Goal: Check status: Check status

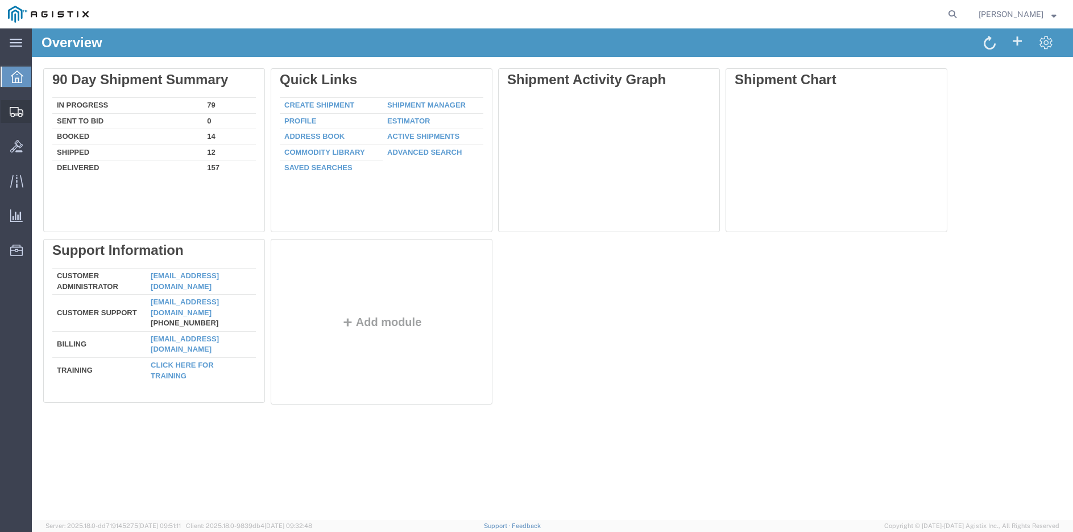
click at [0, 0] on span "Shipment Manager" at bounding box center [0, 0] width 0 height 0
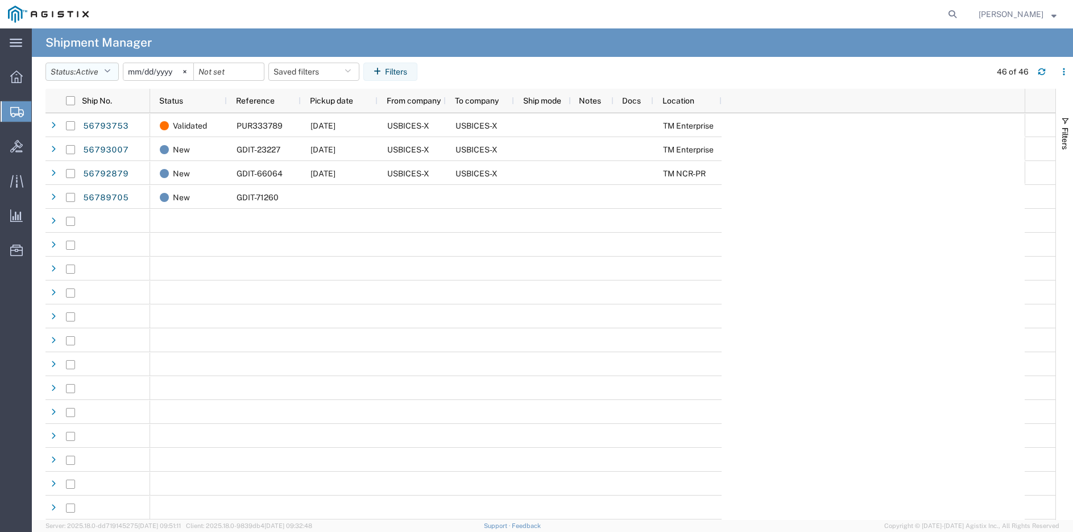
click at [108, 70] on icon "button" at bounding box center [107, 72] width 6 height 8
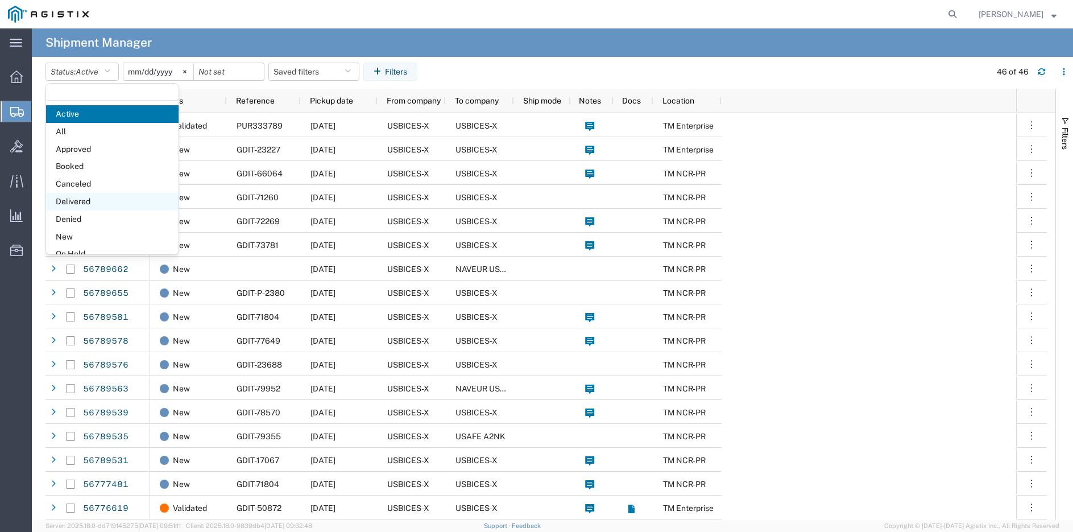
click at [86, 200] on span "Delivered" at bounding box center [112, 202] width 133 height 18
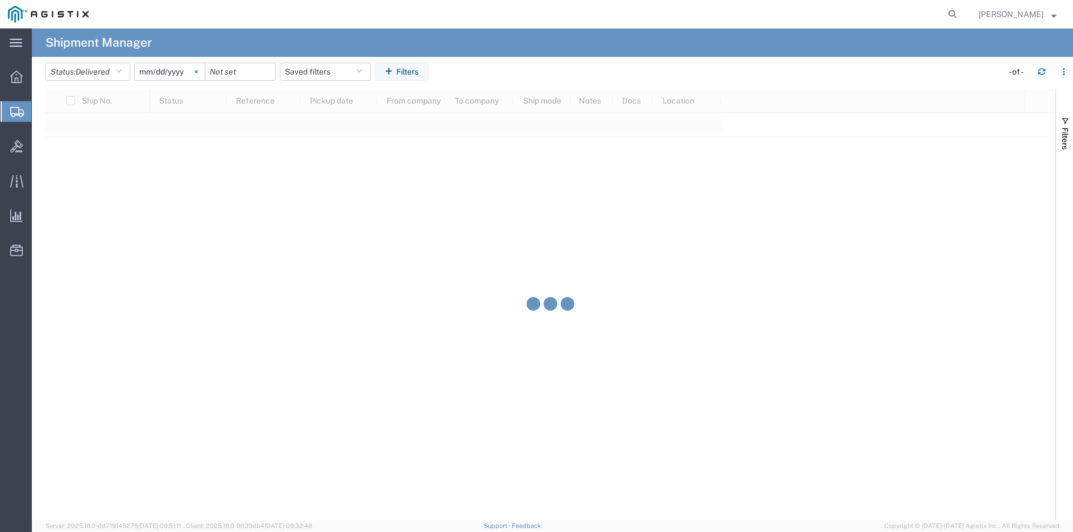
click at [193, 69] on svg-icon at bounding box center [196, 71] width 17 height 17
click at [181, 68] on input "date" at bounding box center [170, 71] width 70 height 17
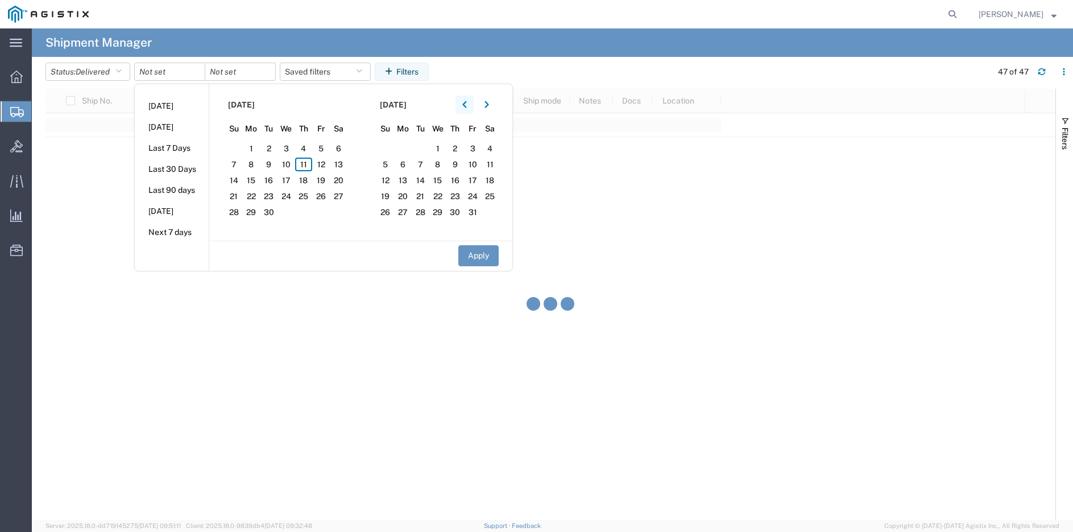
click at [471, 103] on button "button" at bounding box center [465, 105] width 18 height 18
click at [466, 104] on icon "button" at bounding box center [464, 104] width 4 height 7
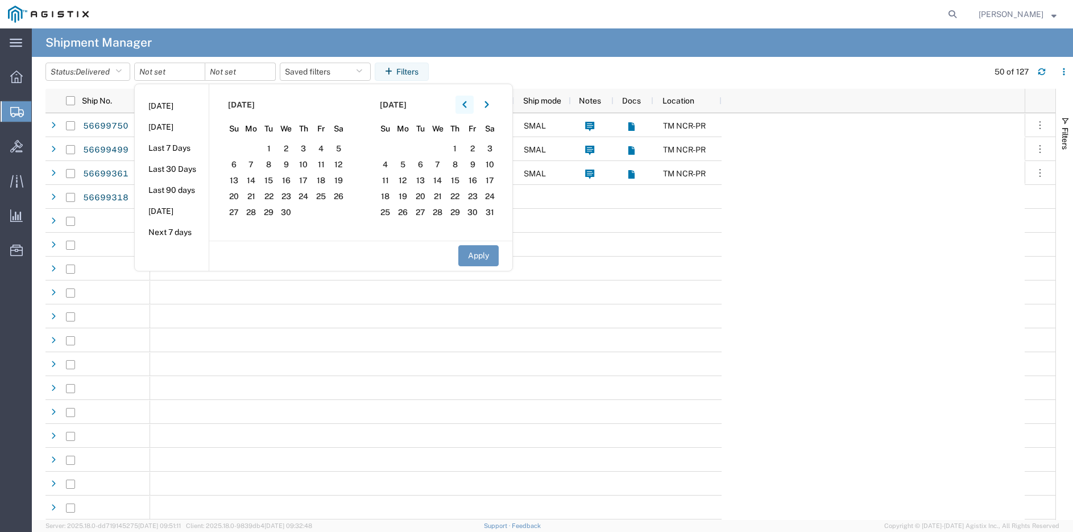
click at [466, 104] on icon "button" at bounding box center [464, 104] width 4 height 7
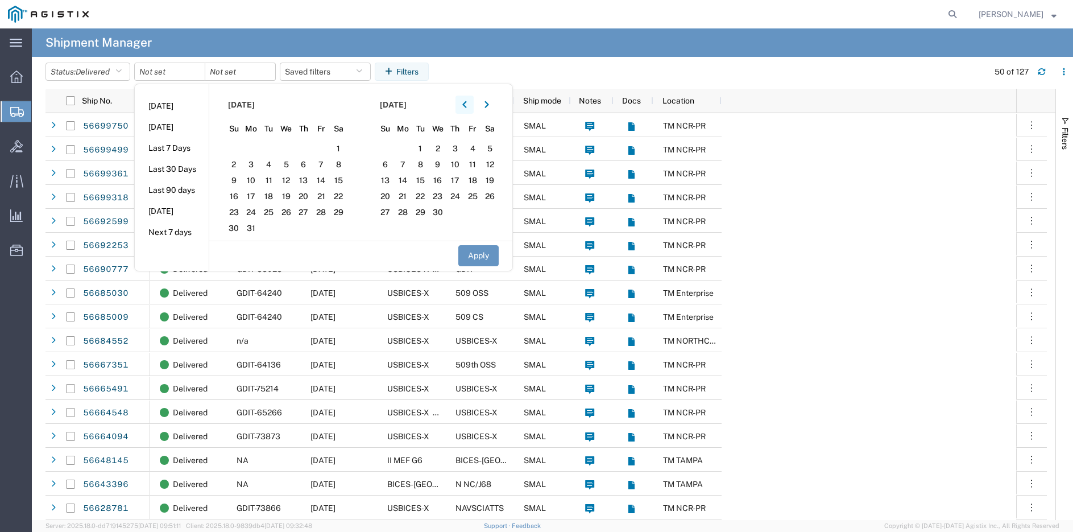
click at [466, 104] on icon "button" at bounding box center [464, 104] width 4 height 7
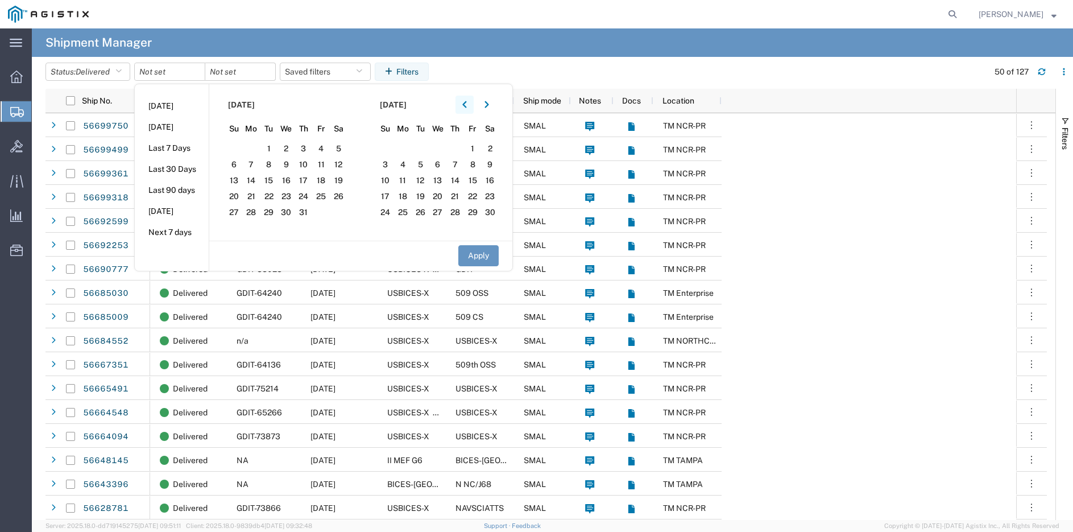
click at [466, 104] on icon "button" at bounding box center [464, 104] width 4 height 7
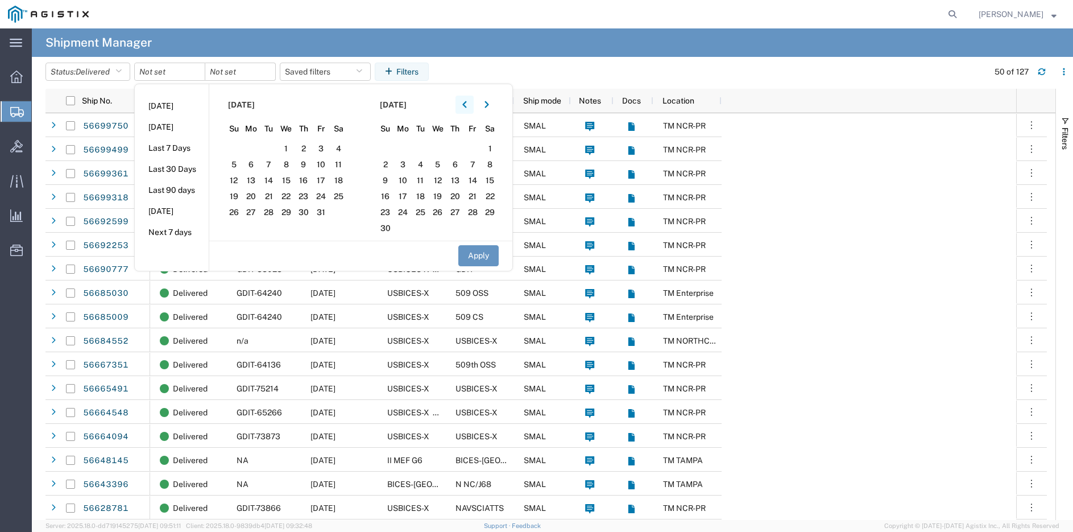
click at [466, 104] on icon "button" at bounding box center [464, 104] width 4 height 7
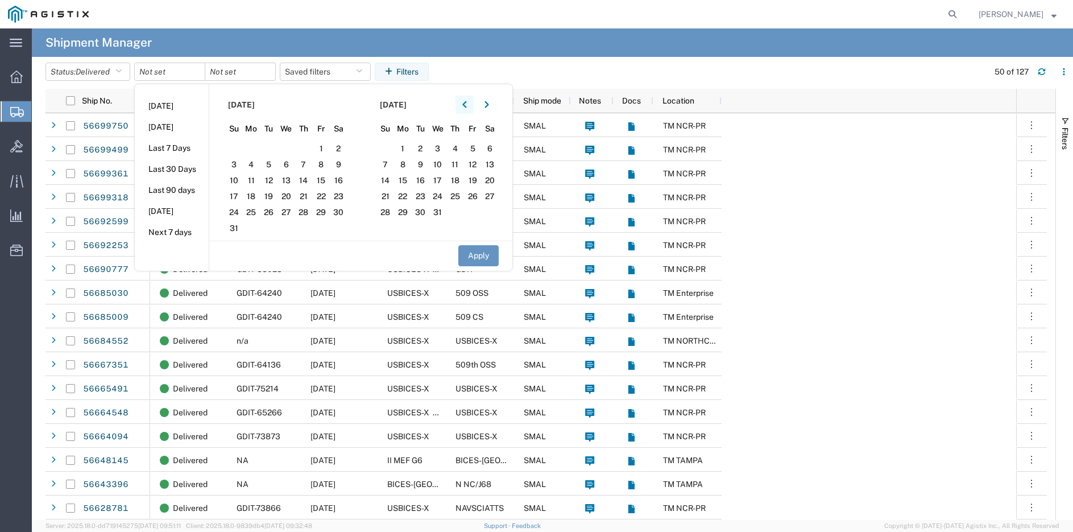
click at [466, 104] on icon "button" at bounding box center [464, 104] width 4 height 7
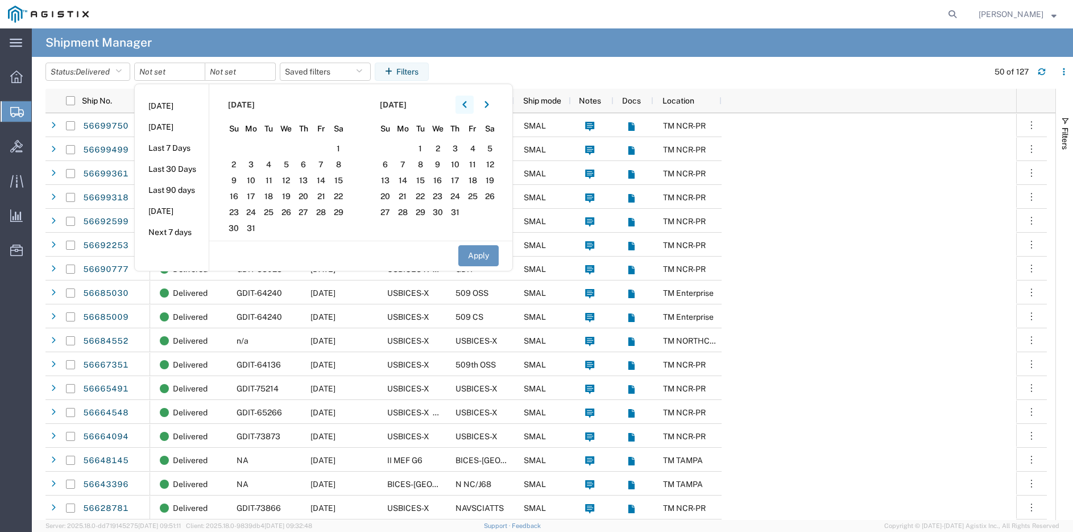
click at [466, 104] on icon "button" at bounding box center [464, 104] width 4 height 7
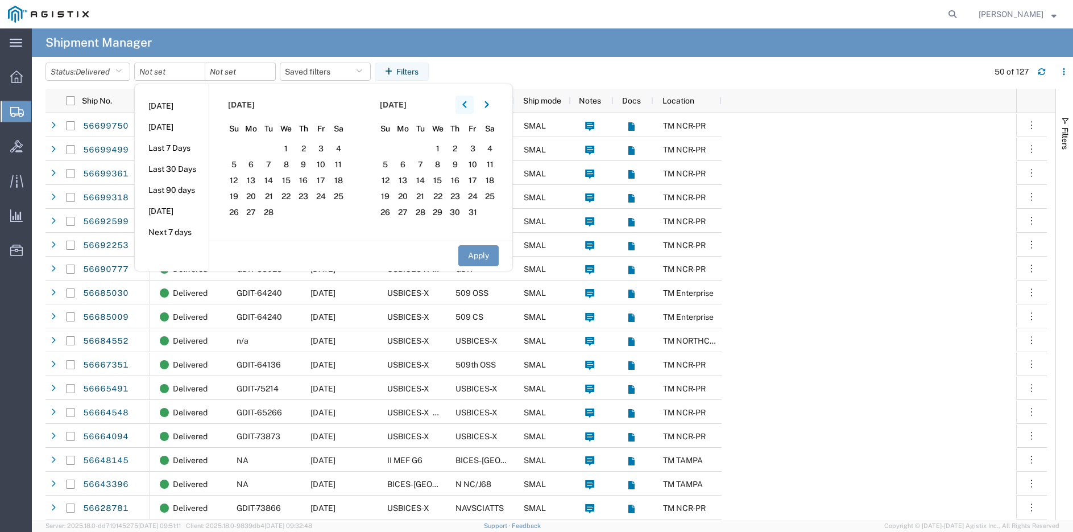
click at [466, 104] on icon "button" at bounding box center [464, 104] width 4 height 7
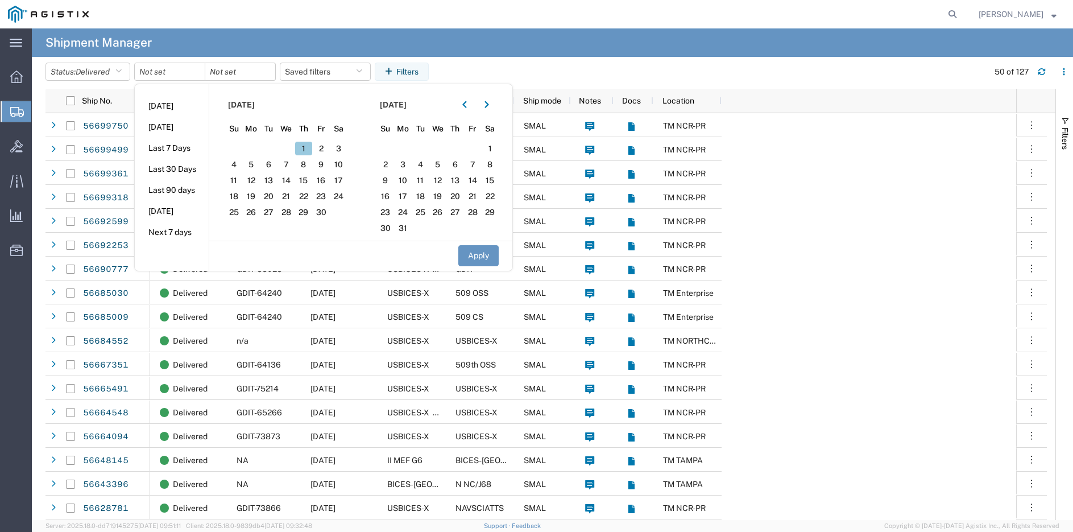
click at [308, 151] on span "1" at bounding box center [304, 149] width 18 height 14
click at [468, 256] on button "Apply" at bounding box center [478, 255] width 40 height 21
type input "[DATE]"
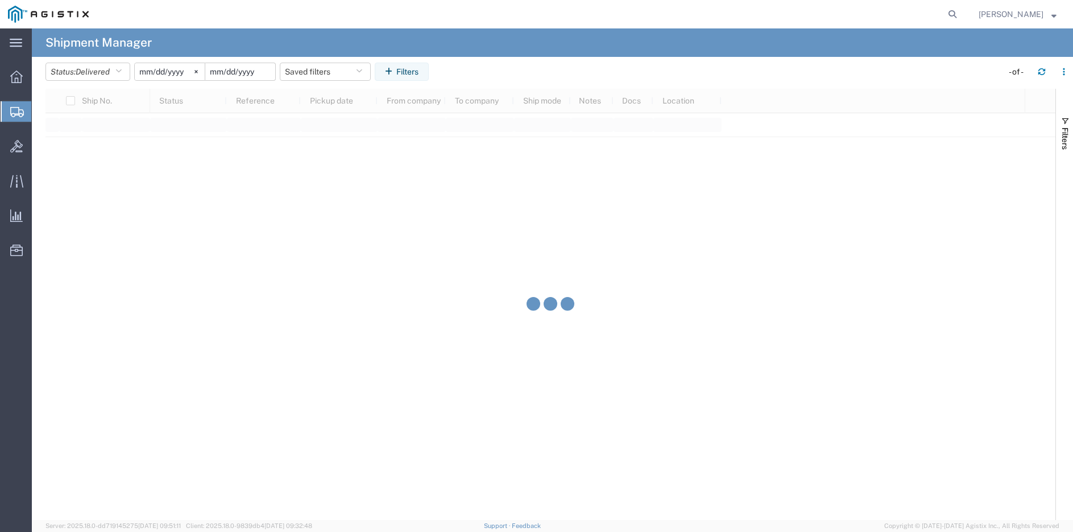
click at [238, 68] on input "date" at bounding box center [240, 71] width 70 height 17
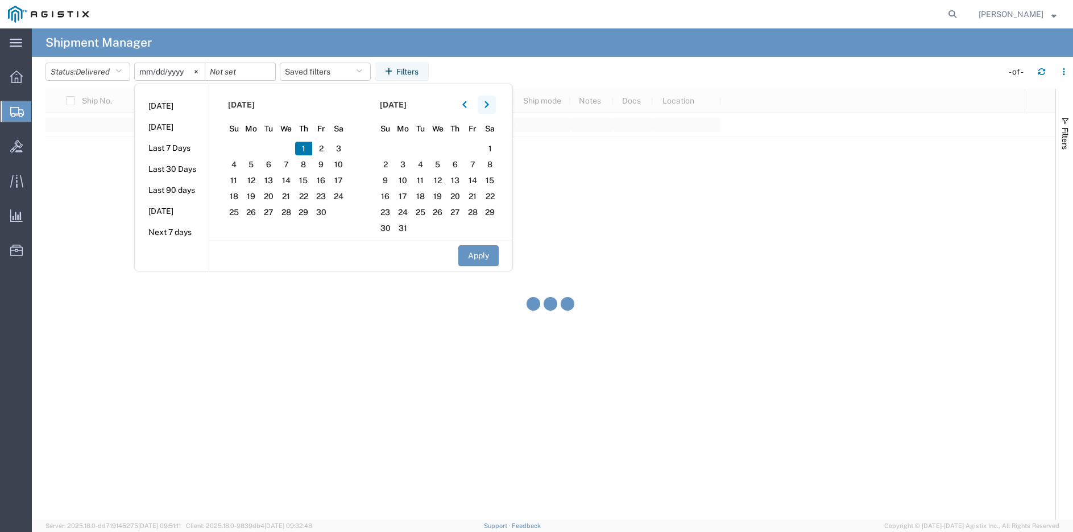
click at [489, 106] on icon "button" at bounding box center [487, 105] width 5 height 8
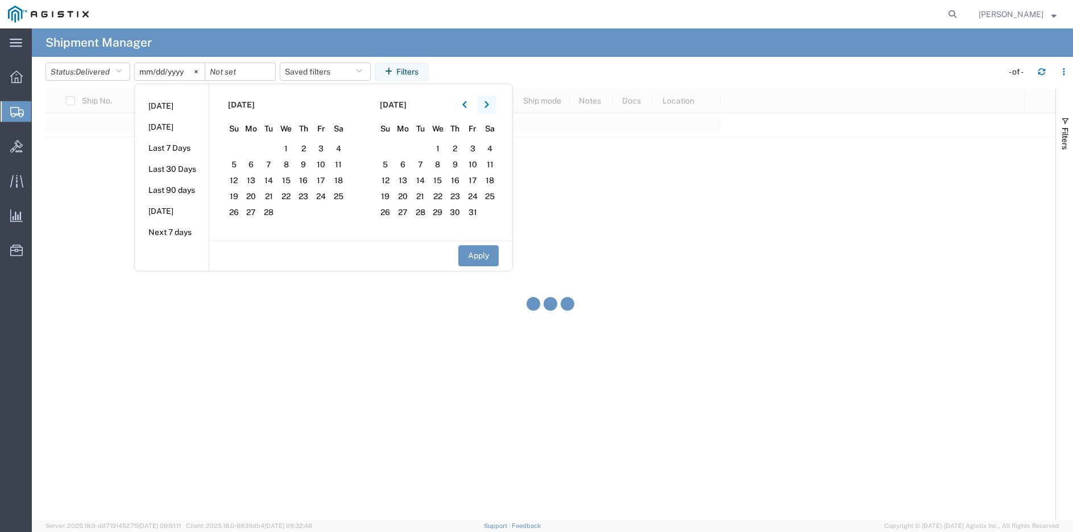
click at [489, 106] on icon "button" at bounding box center [487, 105] width 5 height 8
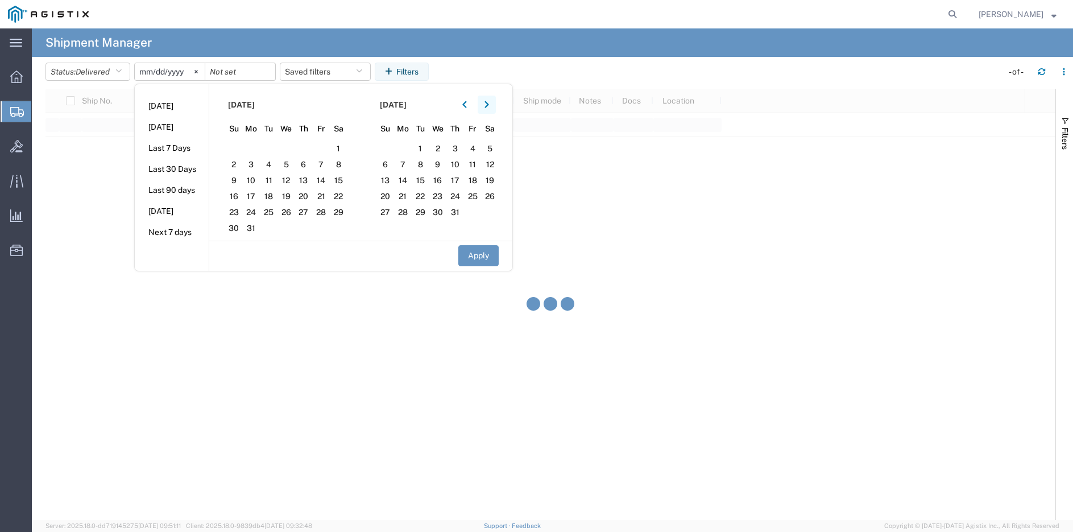
click at [489, 106] on icon "button" at bounding box center [487, 105] width 5 height 8
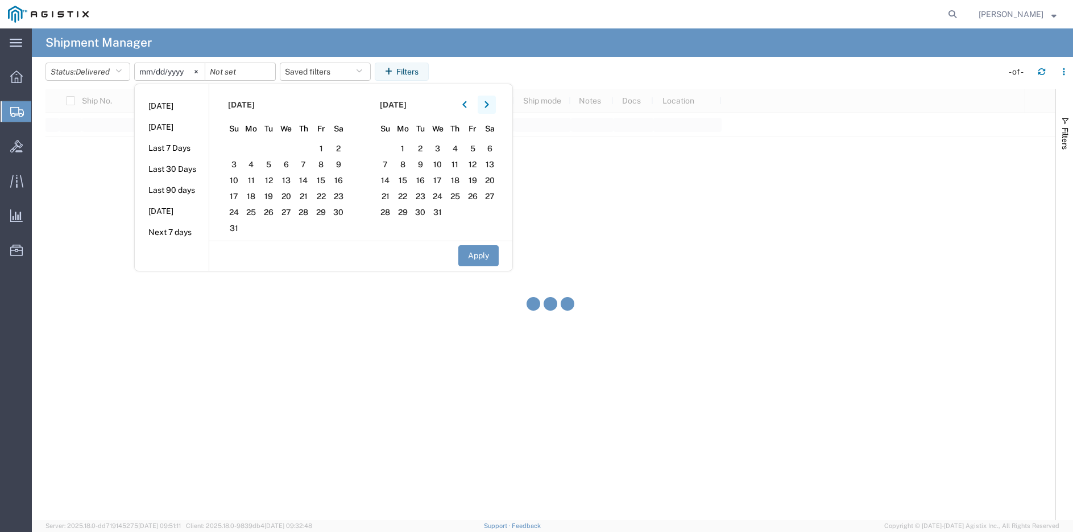
click at [489, 106] on icon "button" at bounding box center [487, 105] width 5 height 8
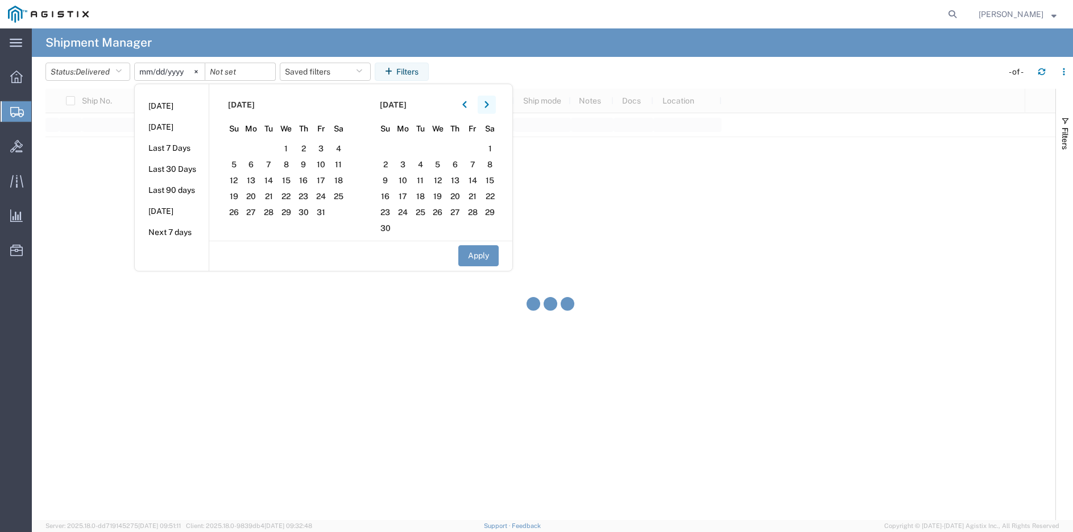
click at [489, 106] on icon "button" at bounding box center [487, 105] width 5 height 8
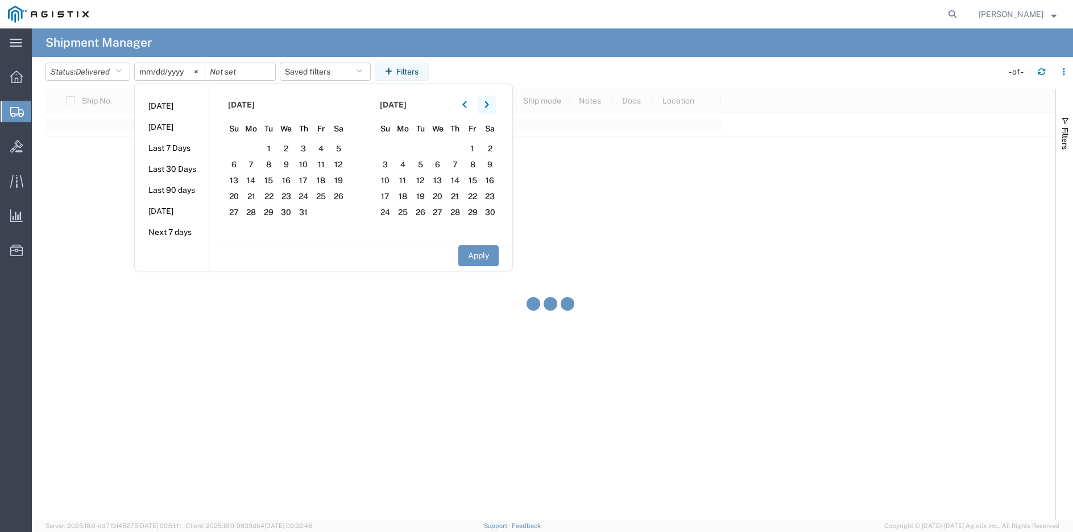
click at [489, 106] on icon "button" at bounding box center [487, 105] width 5 height 8
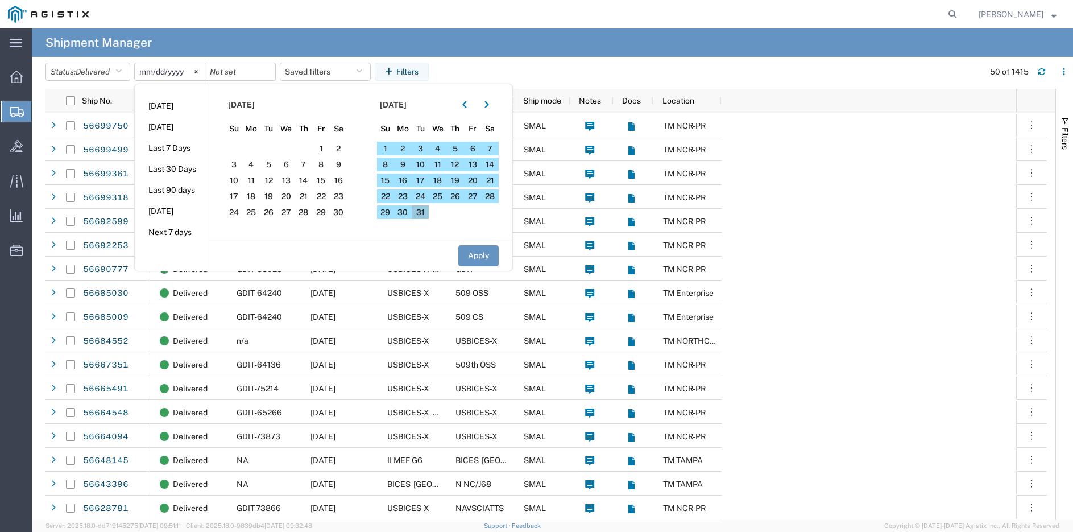
click at [420, 212] on span "31" at bounding box center [421, 212] width 18 height 14
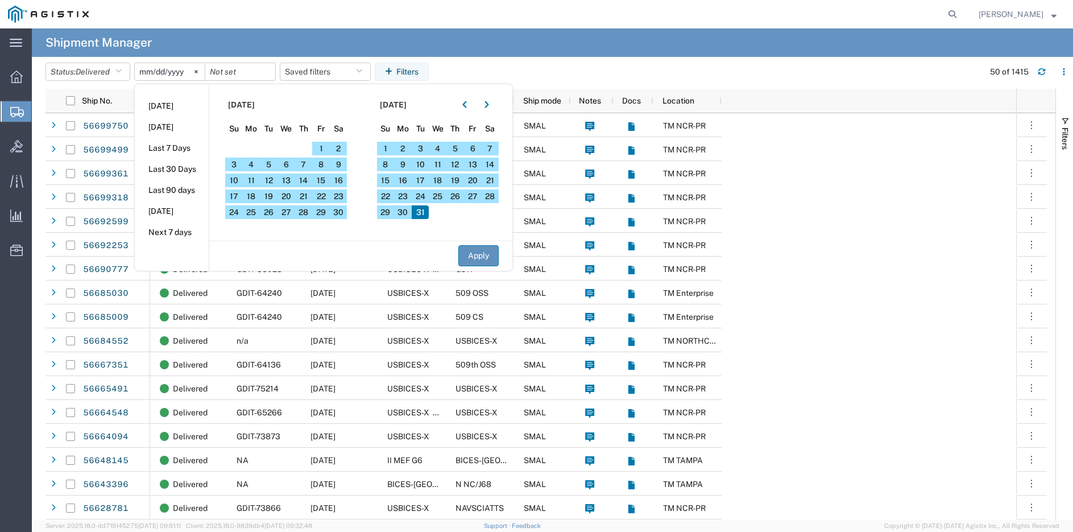
click at [483, 257] on button "Apply" at bounding box center [478, 255] width 40 height 21
type input "[DATE]"
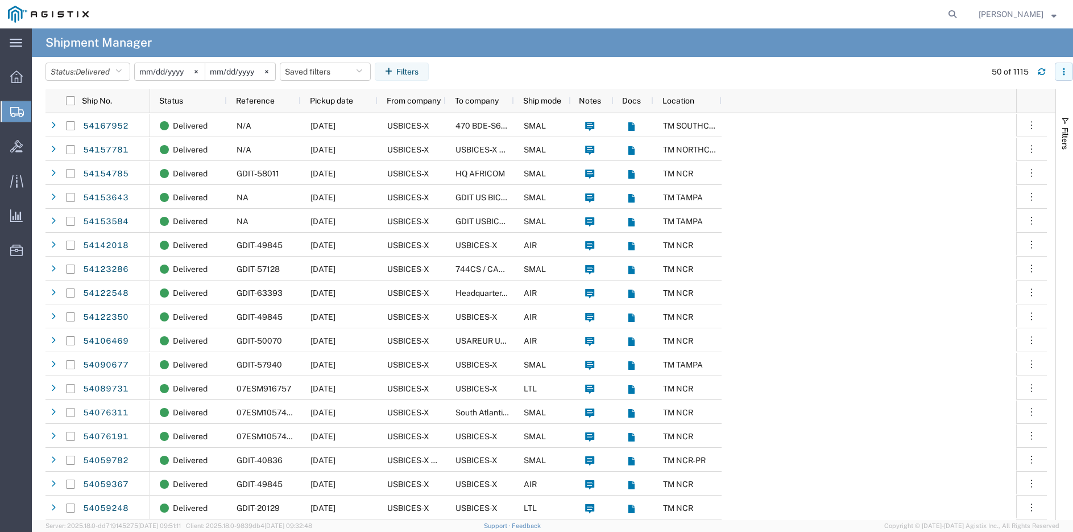
click at [1064, 73] on icon "button" at bounding box center [1064, 72] width 8 height 8
click at [994, 102] on div "Download" at bounding box center [1005, 101] width 63 height 23
click at [961, 14] on icon at bounding box center [953, 14] width 16 height 16
click at [907, 16] on input "search" at bounding box center [772, 14] width 346 height 27
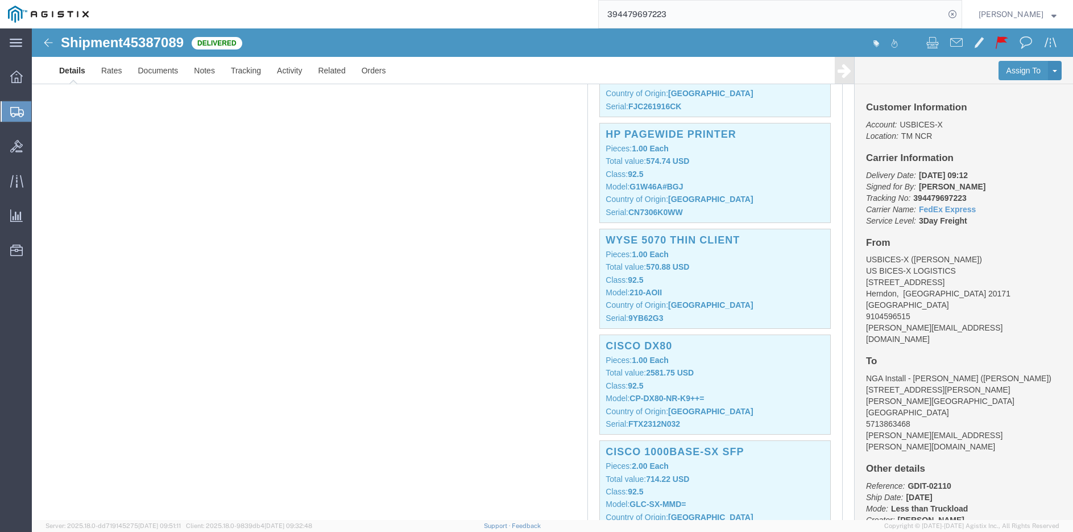
scroll to position [2502, 0]
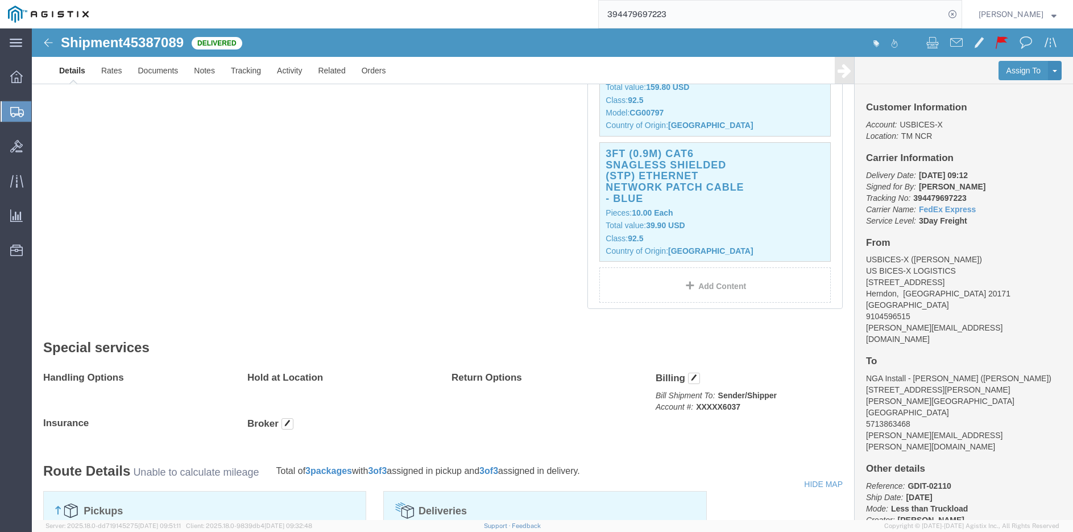
click at [693, 19] on input "394479697223" at bounding box center [772, 14] width 346 height 27
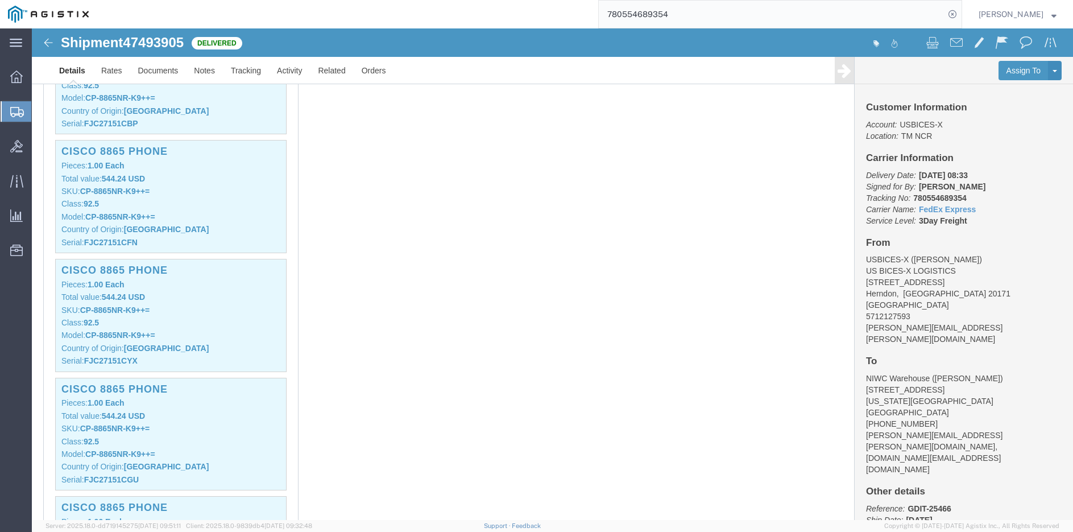
scroll to position [8701, 0]
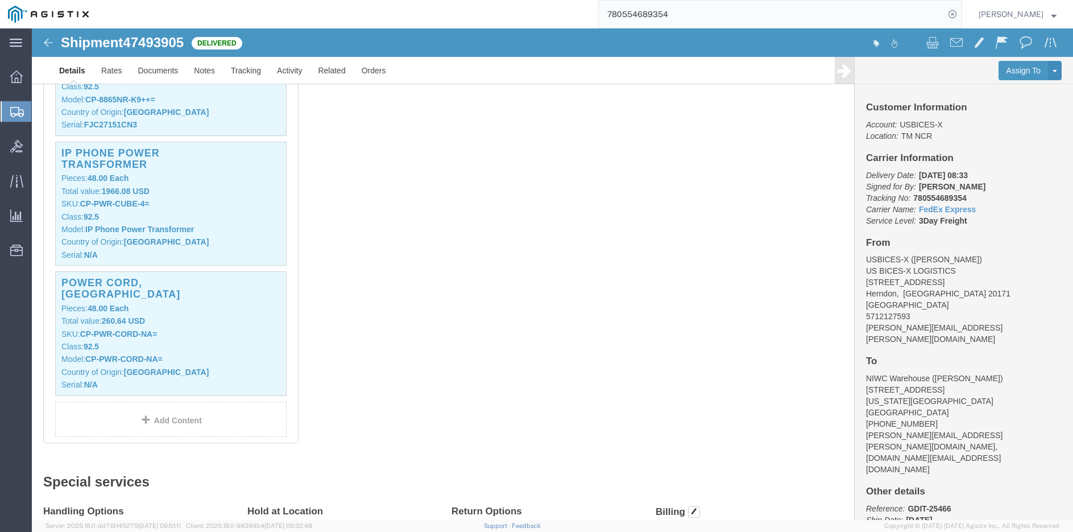
click at [789, 10] on input "780554689354" at bounding box center [772, 14] width 346 height 27
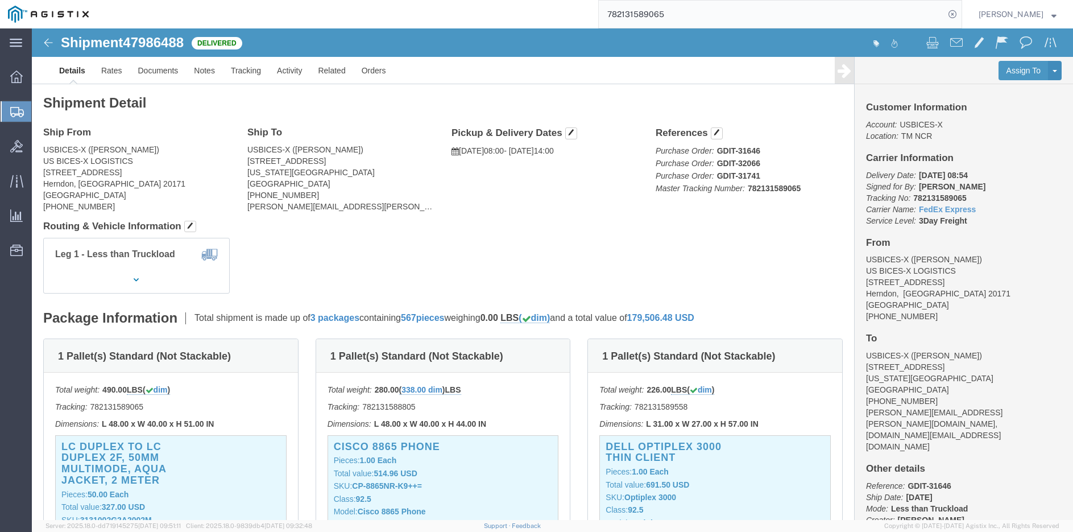
scroll to position [5915, 0]
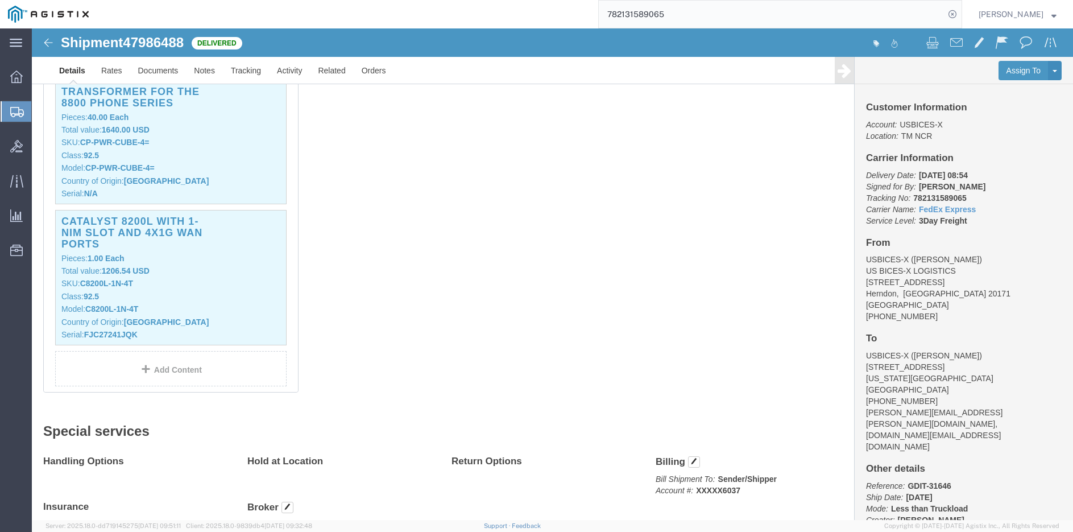
click at [800, 15] on input "782131589065" at bounding box center [772, 14] width 346 height 27
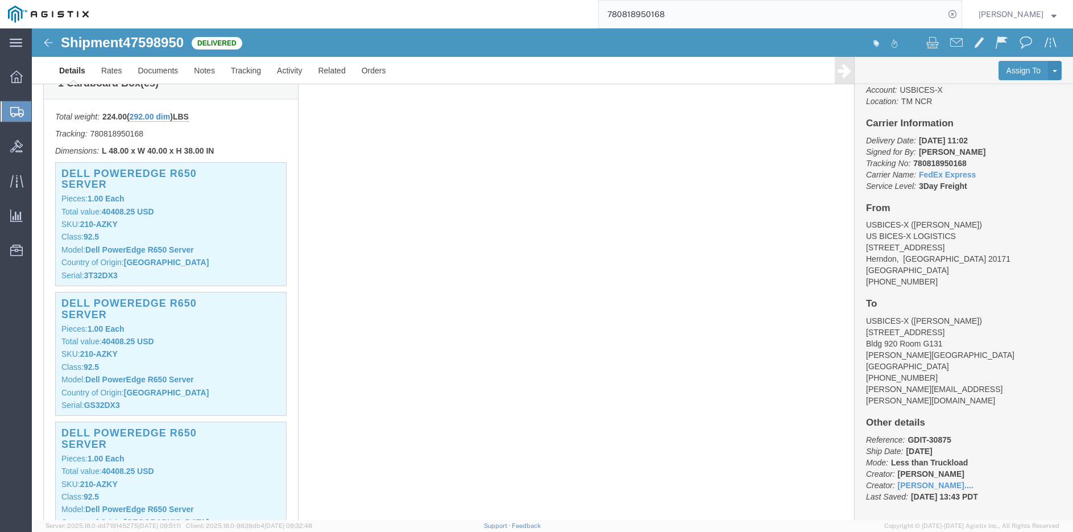
scroll to position [341, 0]
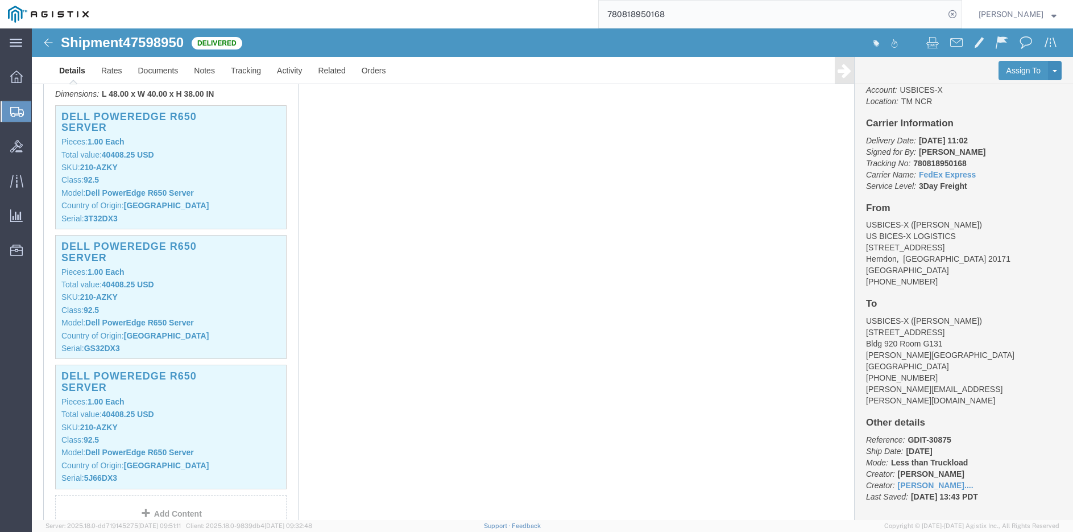
click div "1 Cardboard Box(es) Total weight: 224.00 ( 292.00 dim ) LBS Tracking: 780818950…"
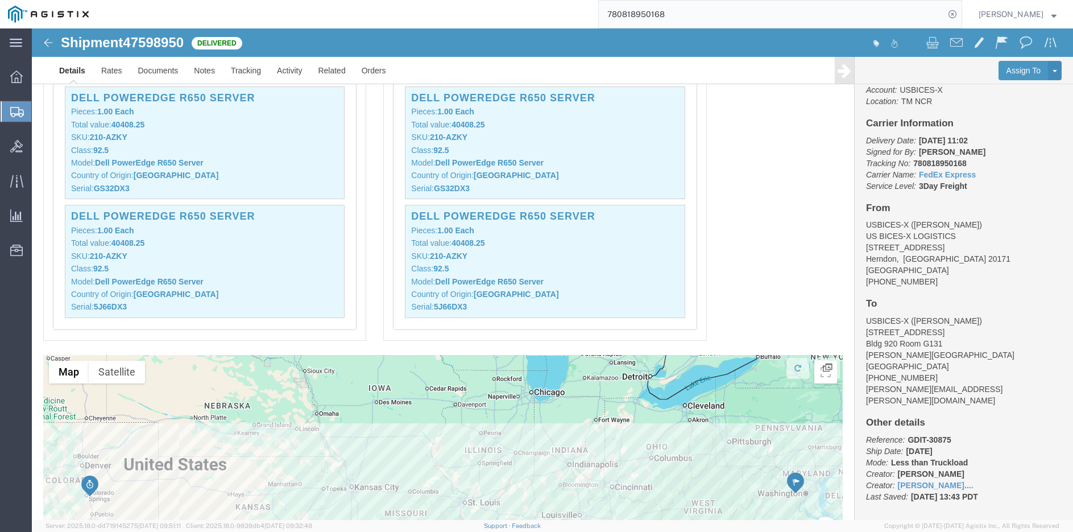
scroll to position [626, 0]
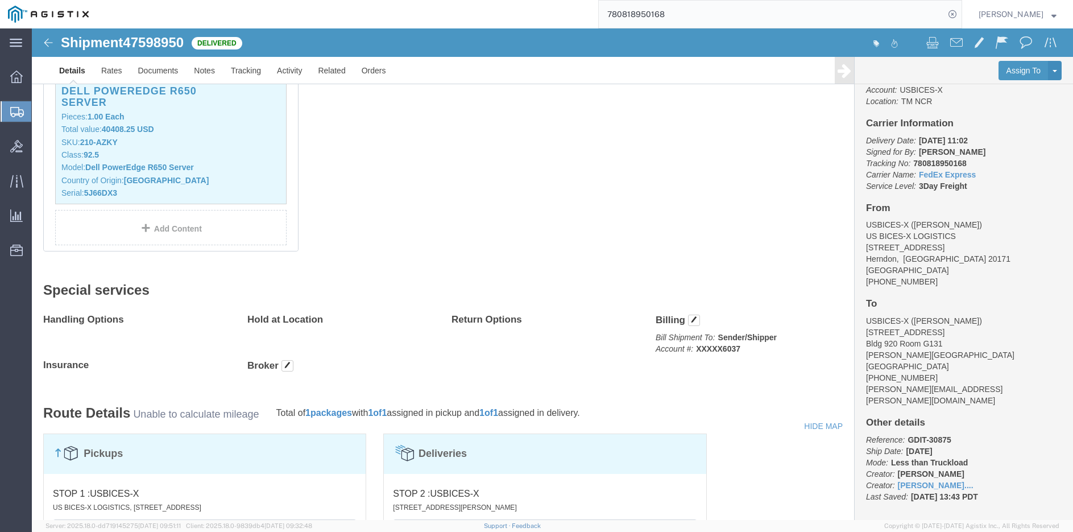
click at [696, 16] on input "780818950168" at bounding box center [772, 14] width 346 height 27
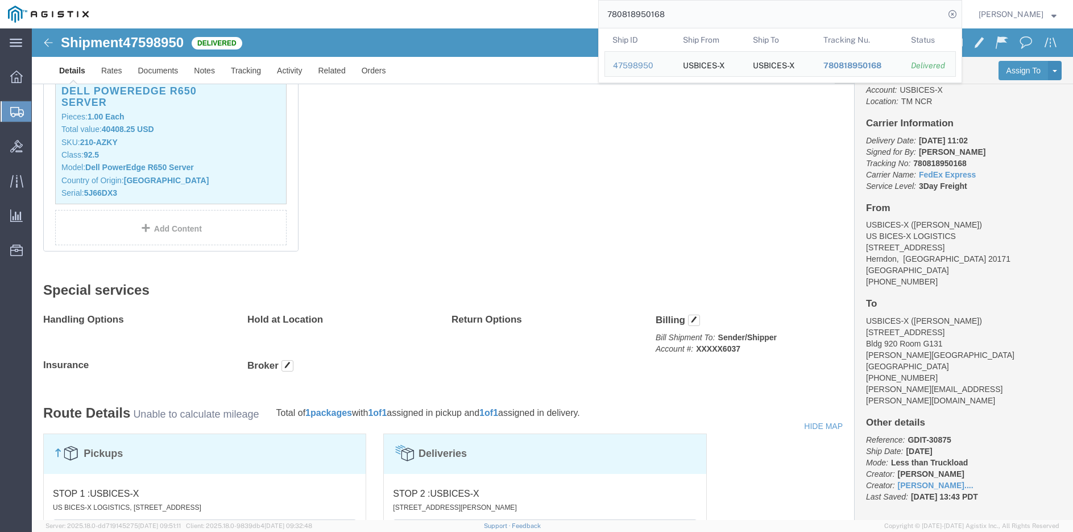
click at [696, 17] on input "780818950168" at bounding box center [772, 14] width 346 height 27
click at [696, 10] on input "780818950168" at bounding box center [772, 14] width 346 height 27
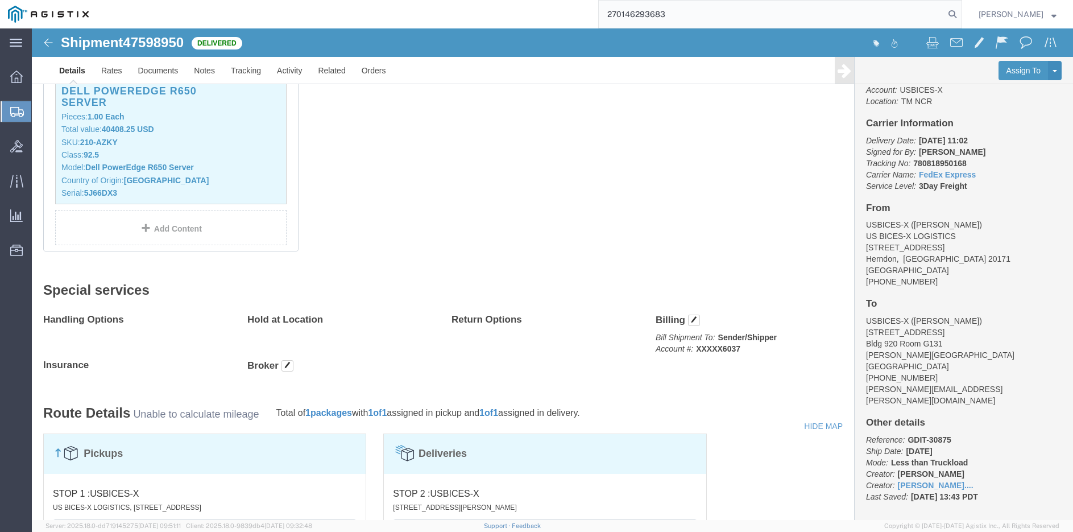
type input "270146293683"
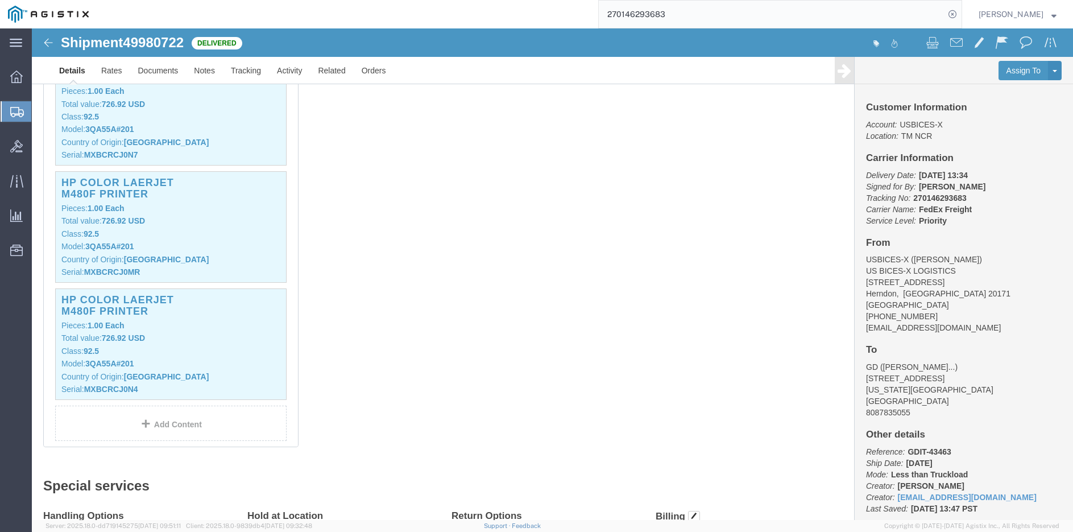
scroll to position [626, 0]
